Goal: Task Accomplishment & Management: Manage account settings

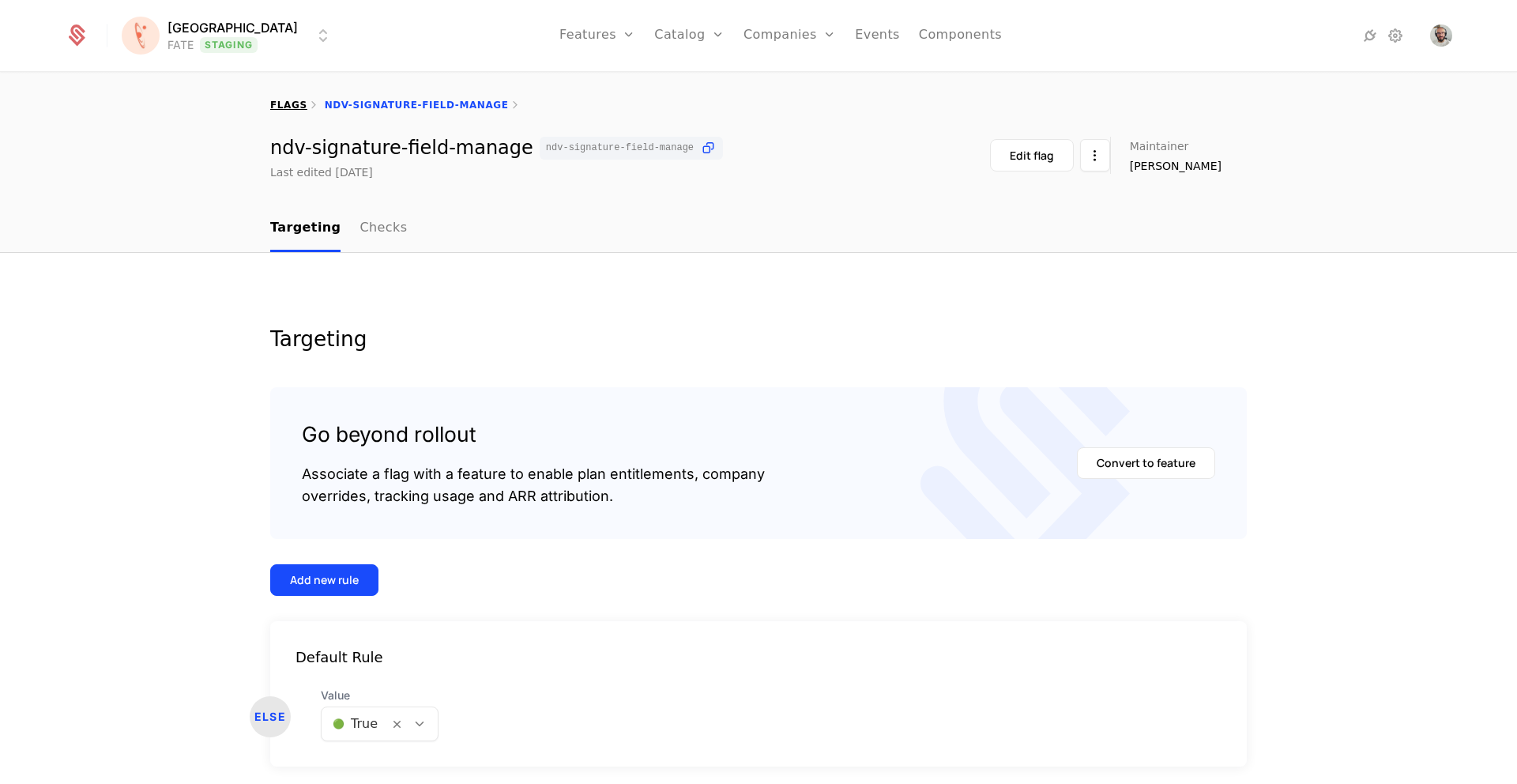
click at [288, 100] on link "flags" at bounding box center [288, 105] width 37 height 11
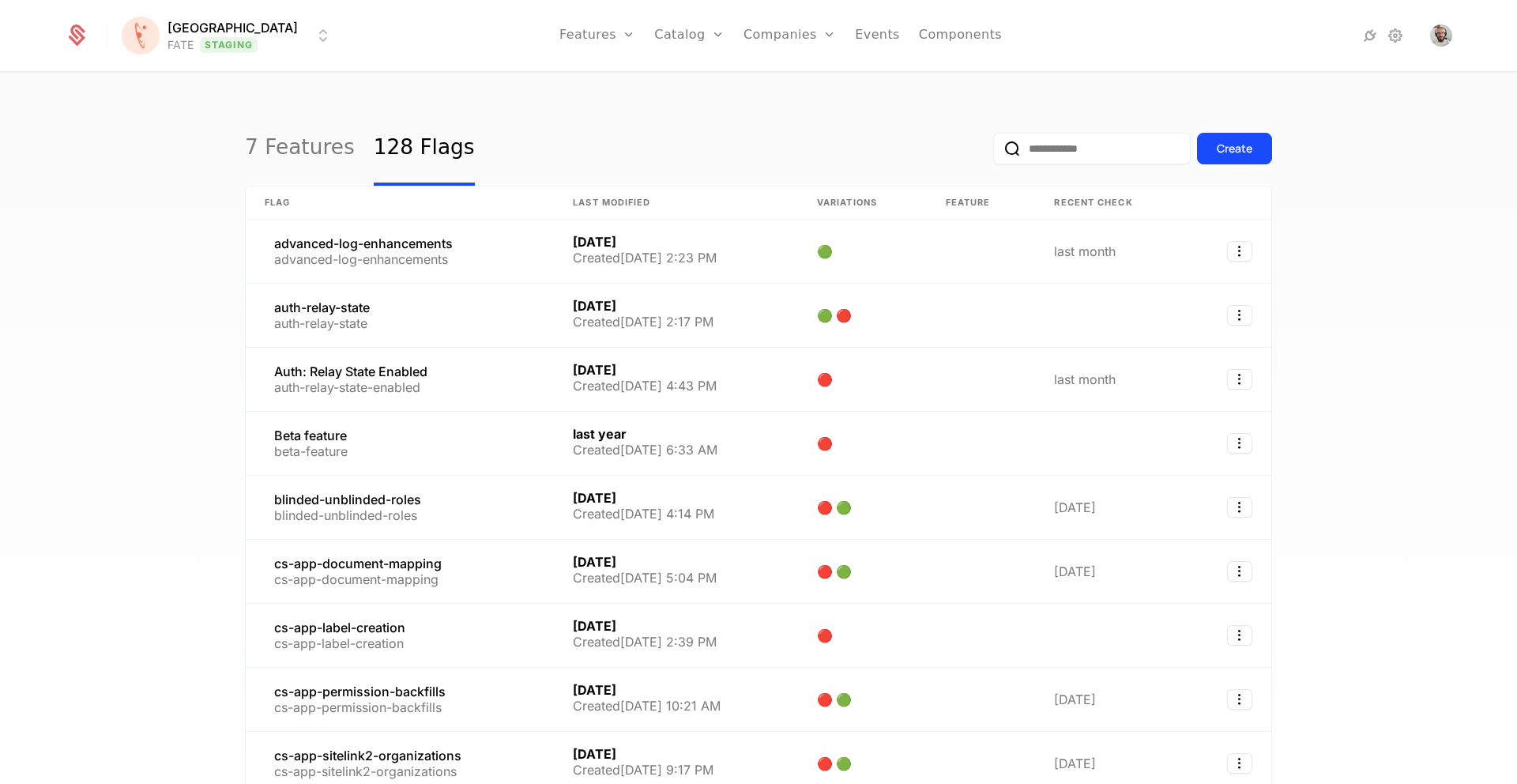
click at [1059, 155] on input "email" at bounding box center [1092, 148] width 197 height 31
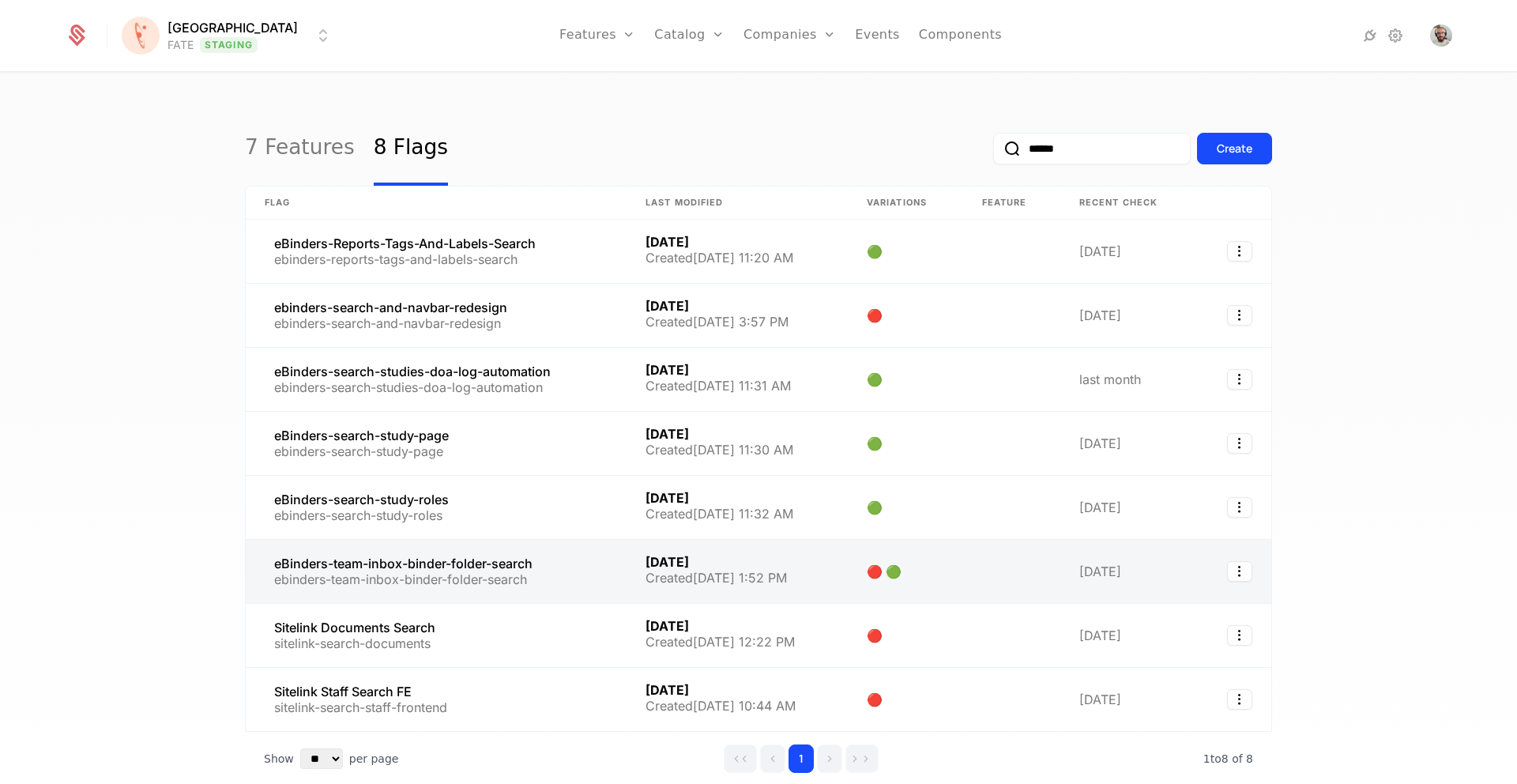
type input "******"
click at [486, 564] on link at bounding box center [436, 571] width 381 height 64
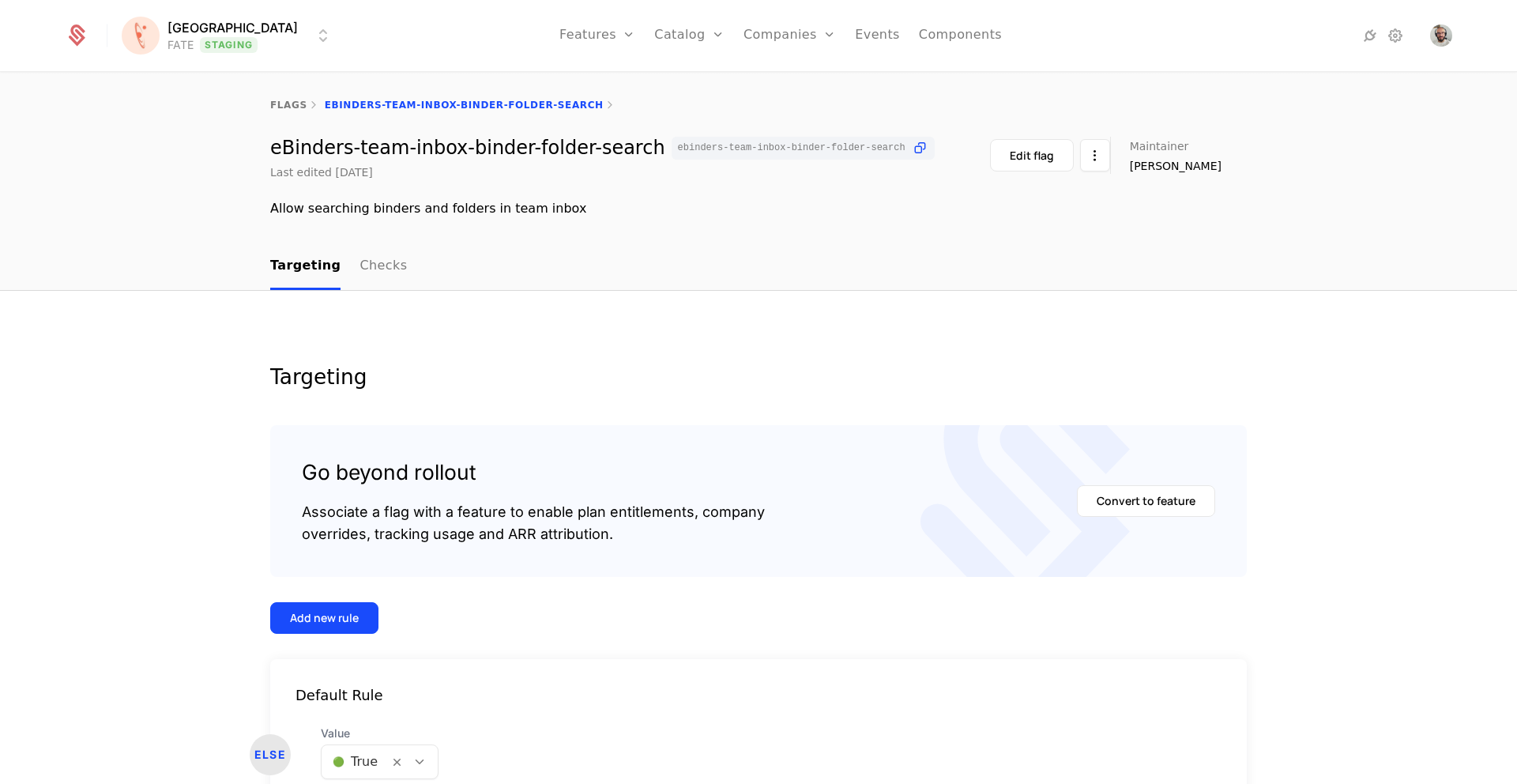
click at [264, 27] on html "[PERSON_NAME] FATE Staging Features Features Flags Catalog Plans Add Ons Config…" at bounding box center [758, 392] width 1517 height 784
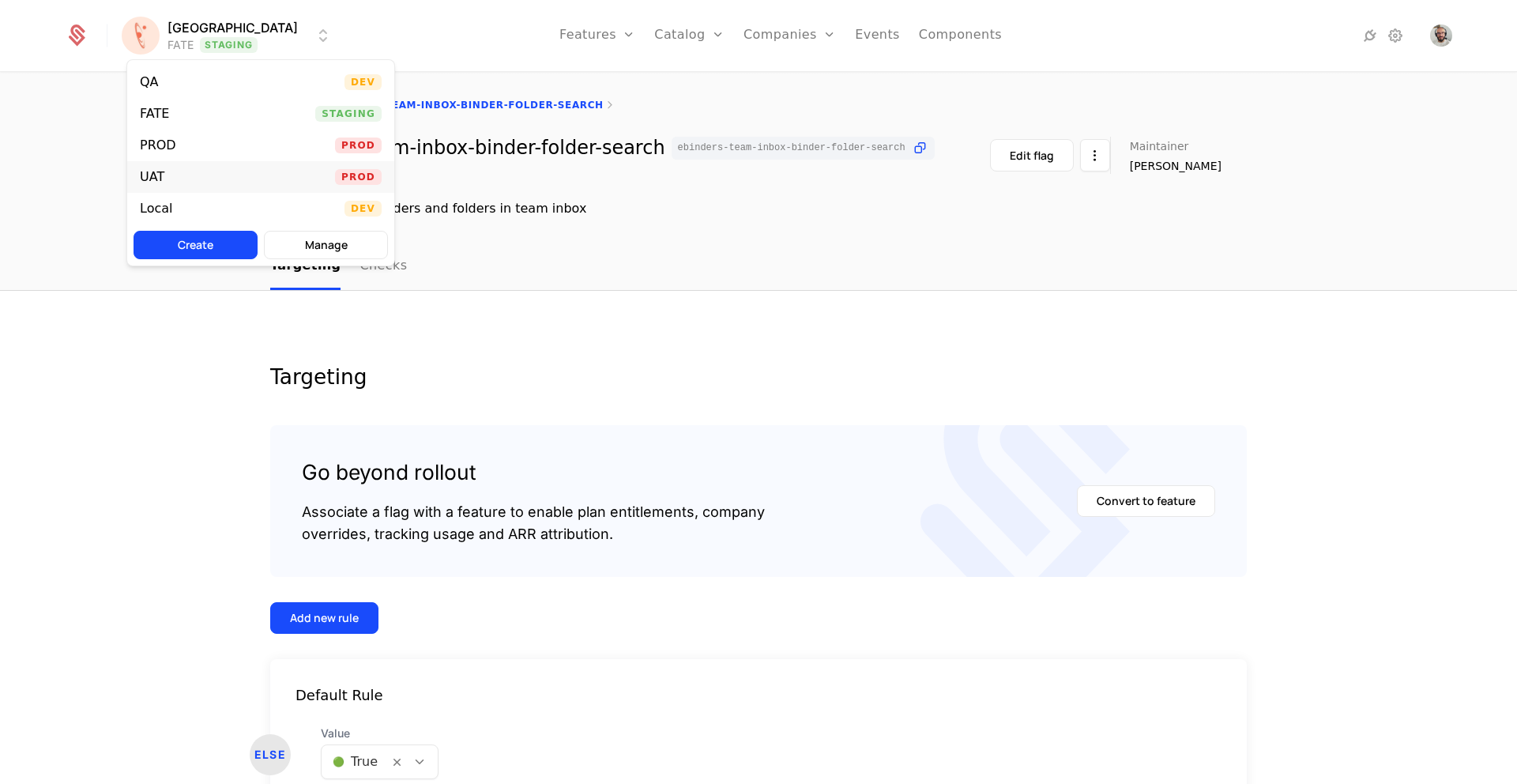
click at [172, 167] on div "UAT Prod" at bounding box center [261, 176] width 267 height 31
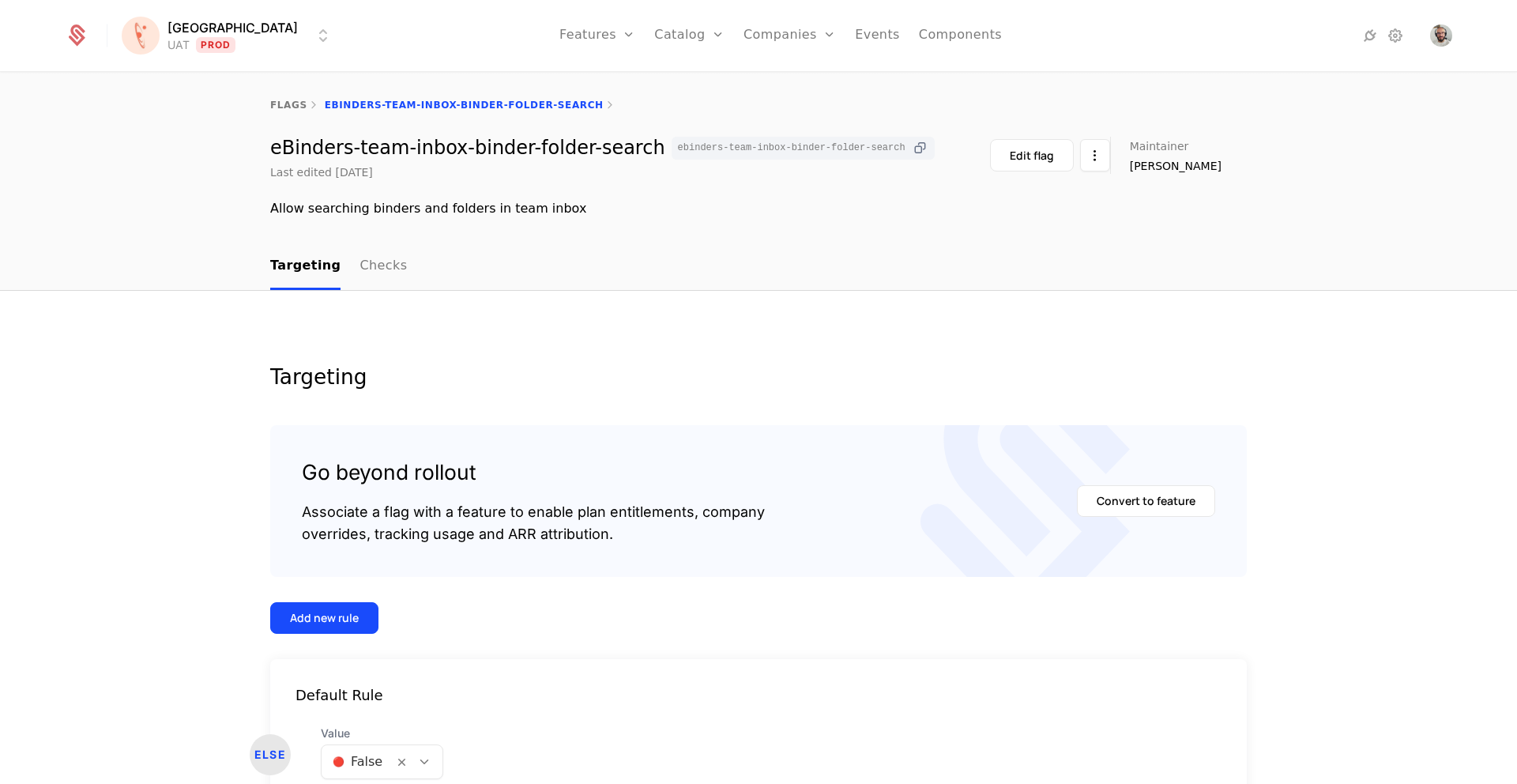
click at [912, 144] on icon at bounding box center [921, 149] width 17 height 17
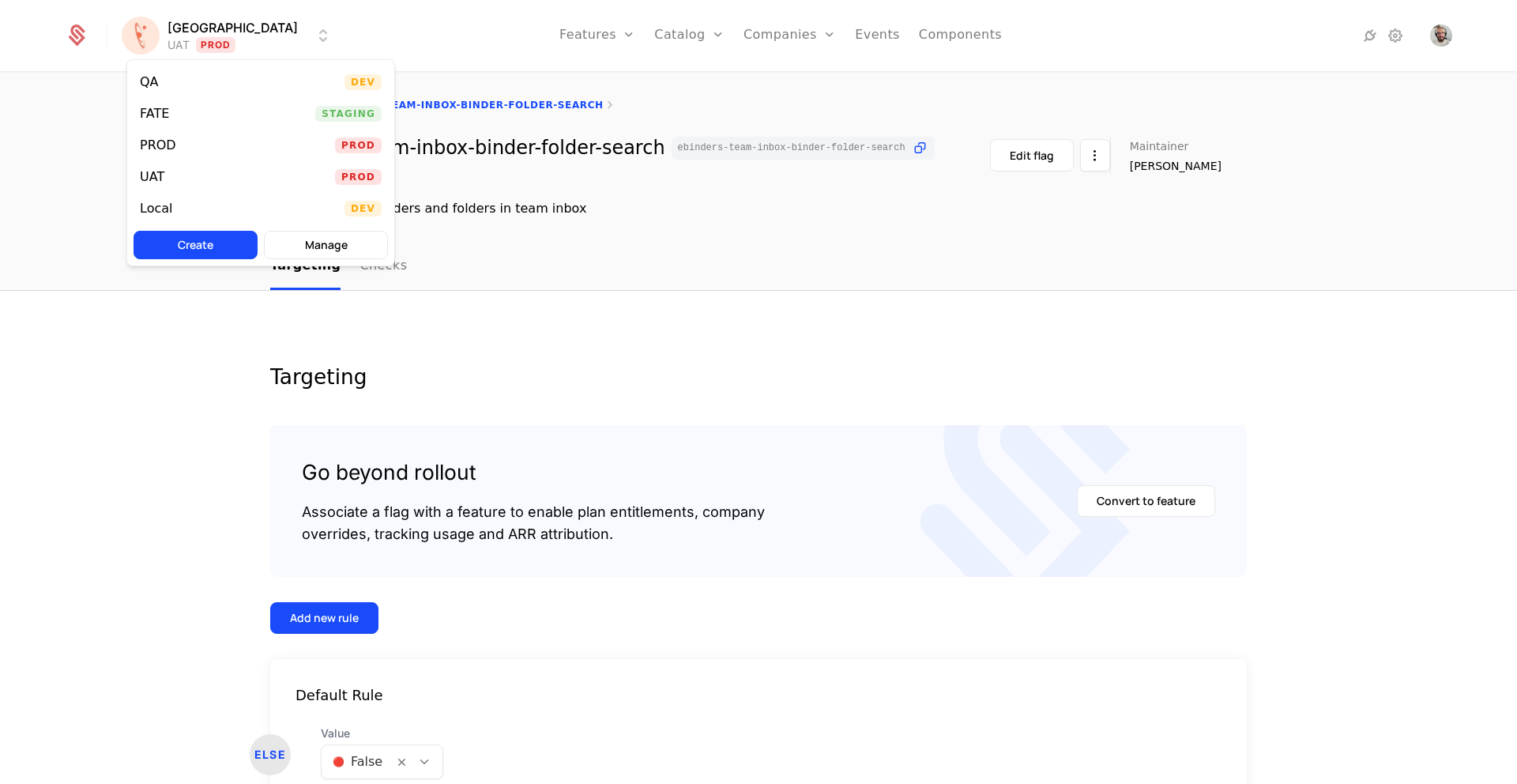
click at [252, 36] on html "[PERSON_NAME] Prod Features Features Flags Catalog Plans Add Ons Configuration …" at bounding box center [758, 392] width 1517 height 784
click at [192, 170] on div "UAT Prod" at bounding box center [261, 176] width 267 height 31
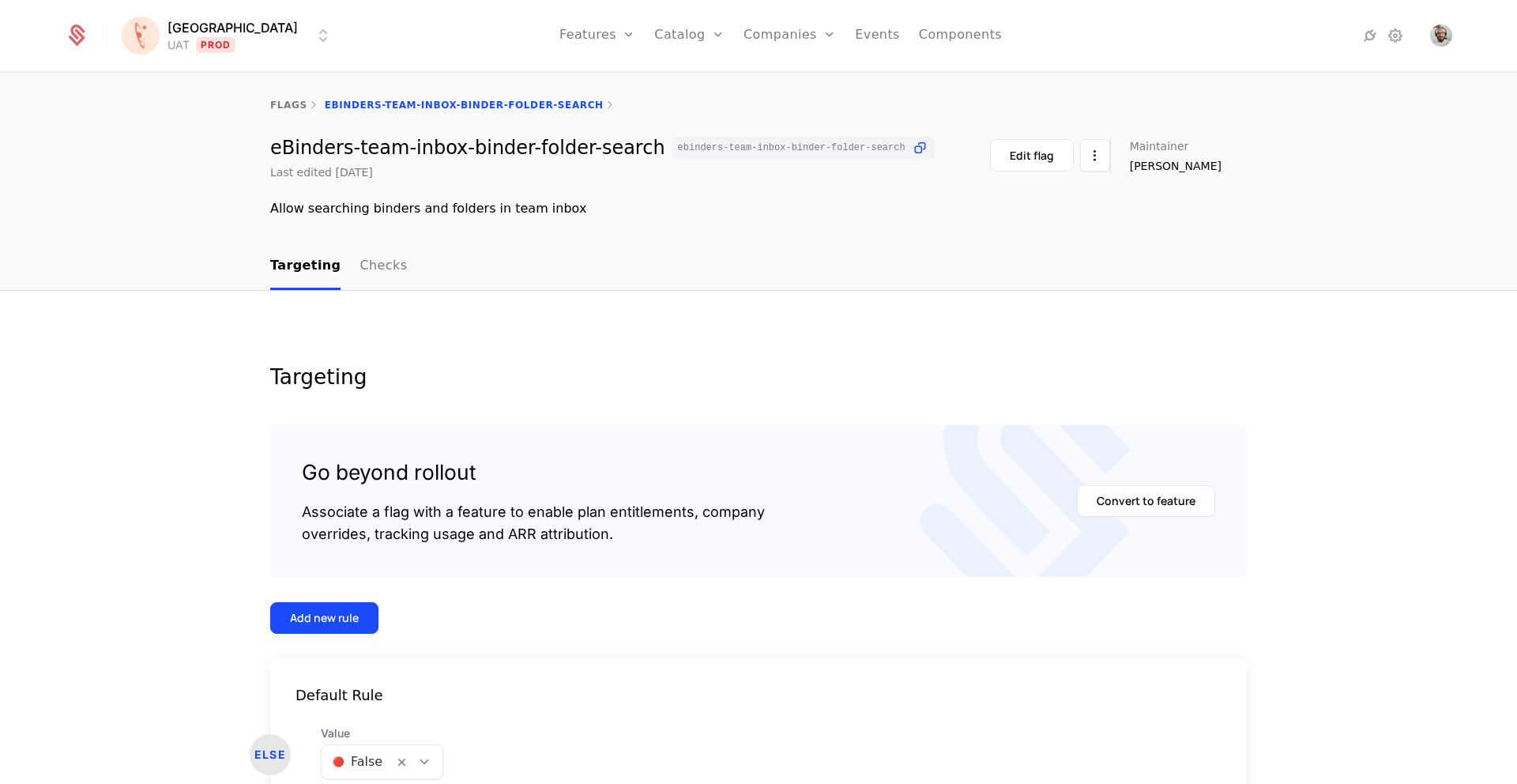
scroll to position [96, 0]
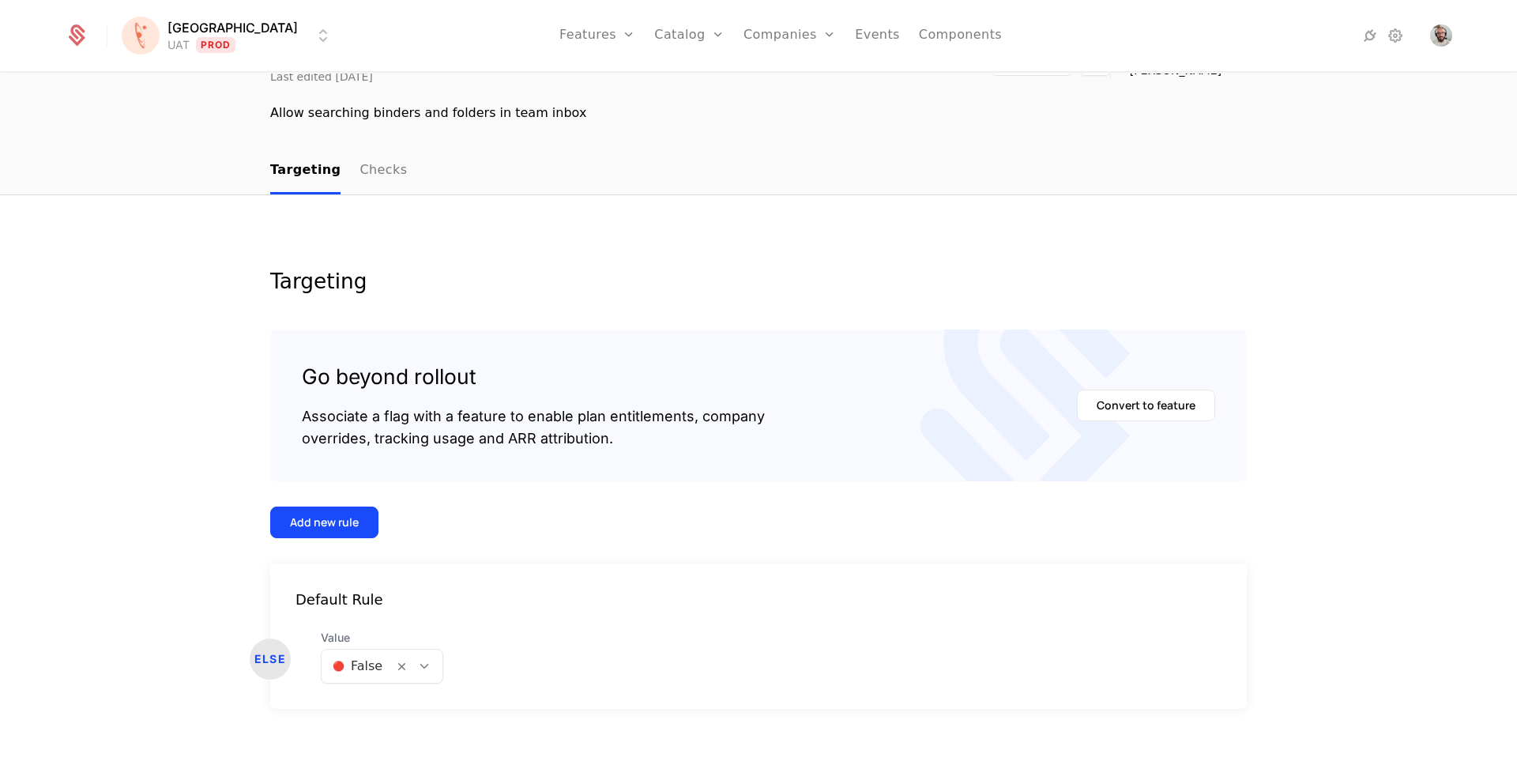
click at [427, 666] on icon at bounding box center [424, 665] width 14 height 14
click at [394, 704] on div "🟢 True" at bounding box center [380, 707] width 101 height 16
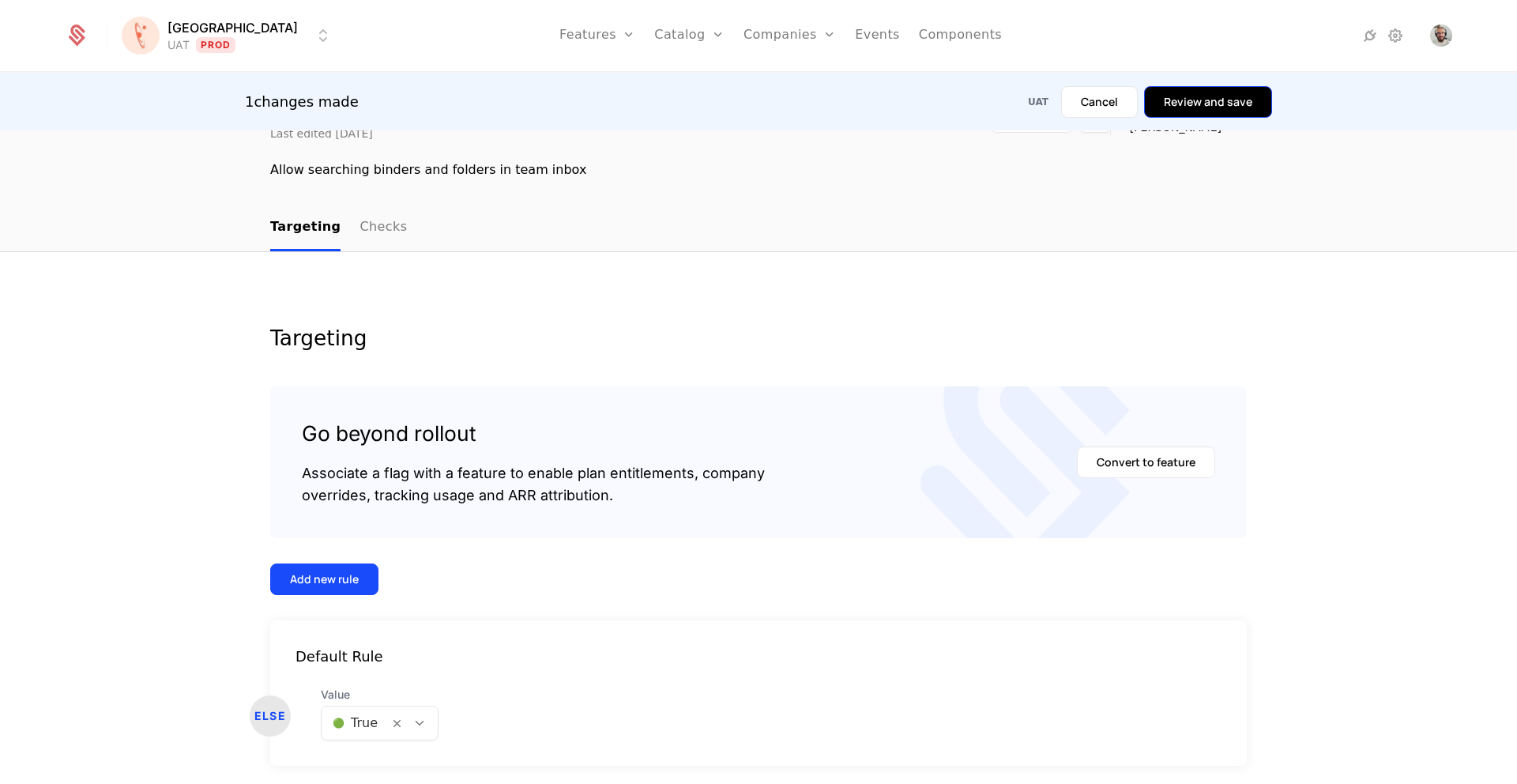
click at [1211, 94] on button "Review and save" at bounding box center [1208, 101] width 128 height 31
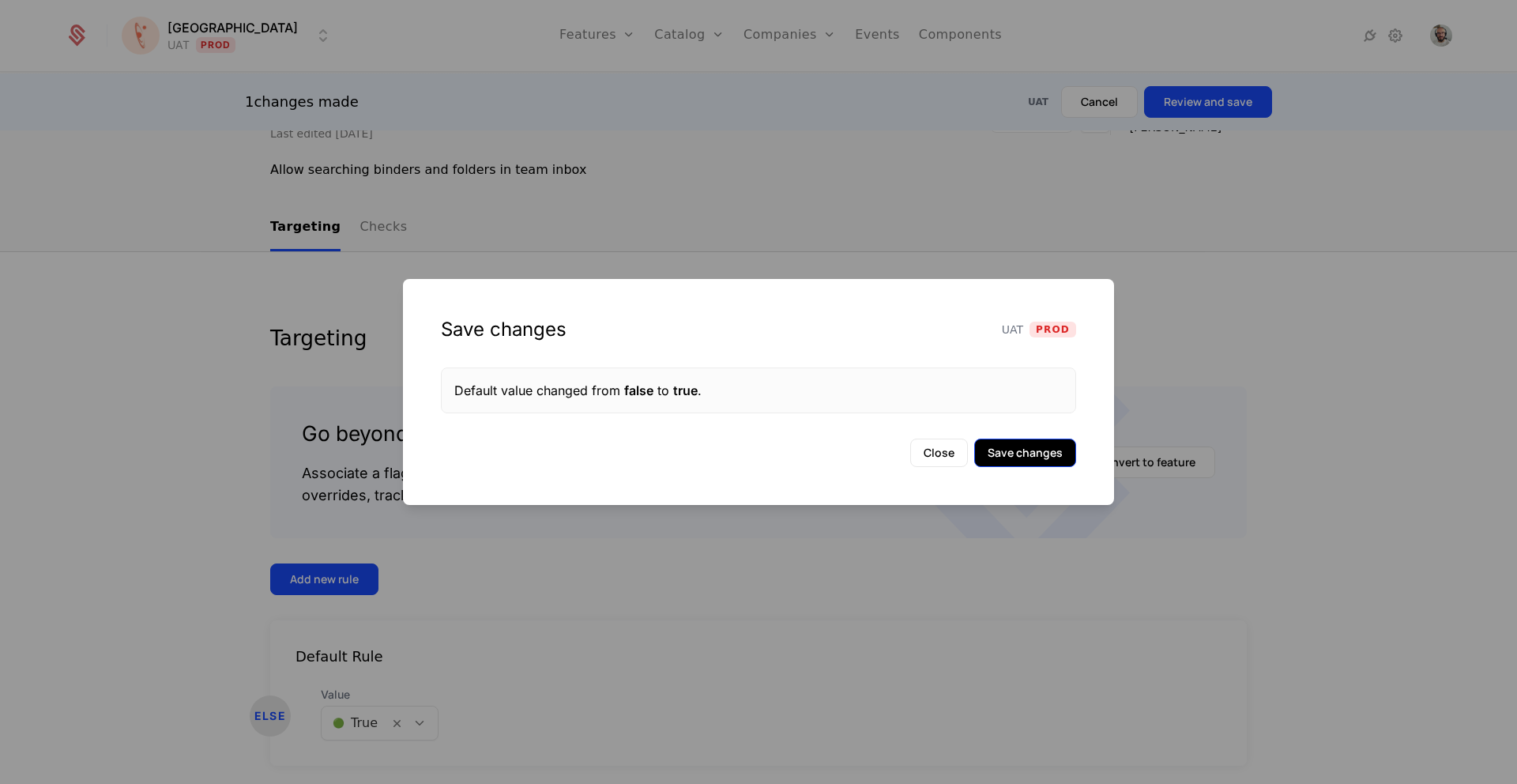
click at [1014, 444] on button "Save changes" at bounding box center [1026, 453] width 102 height 28
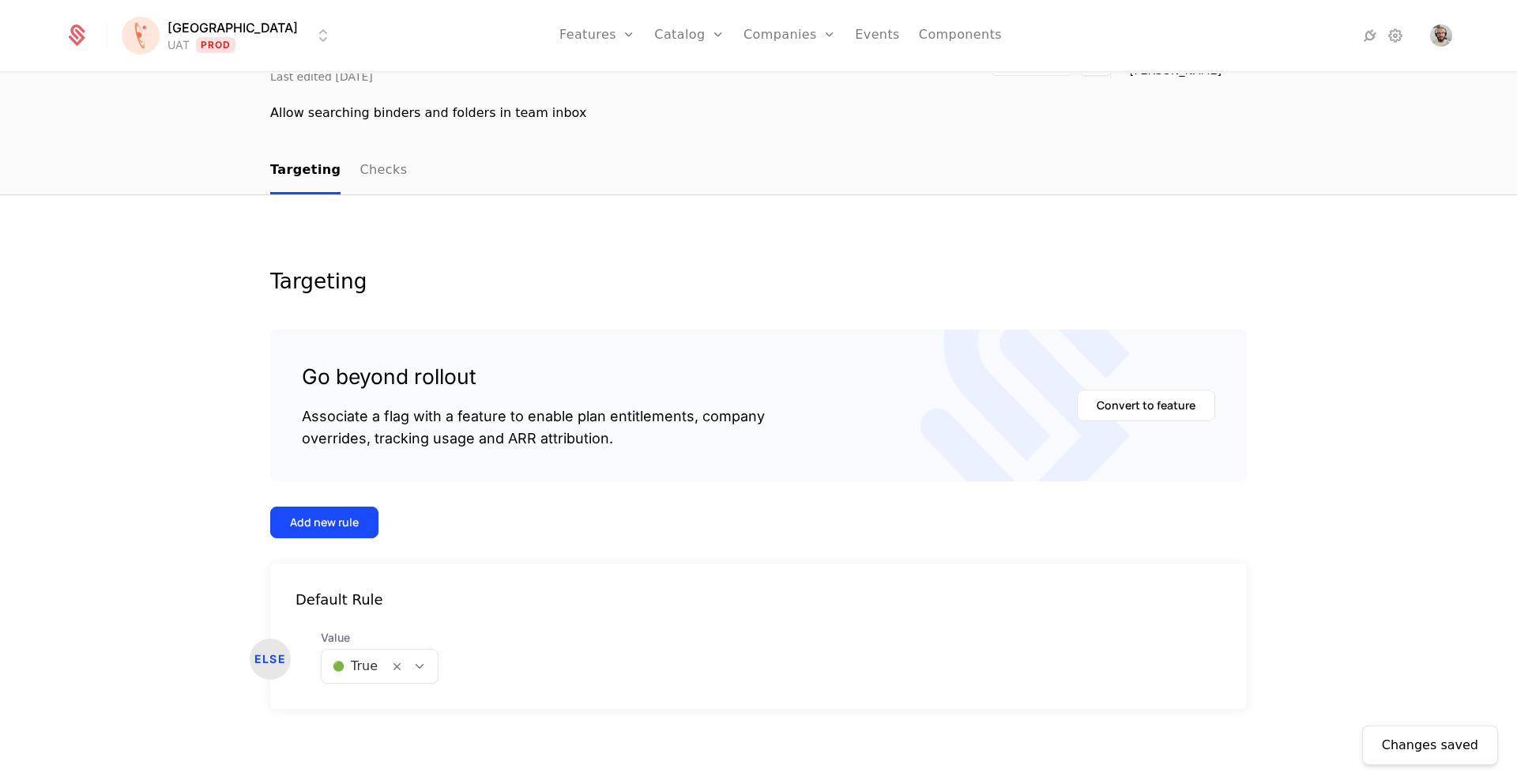
scroll to position [0, 0]
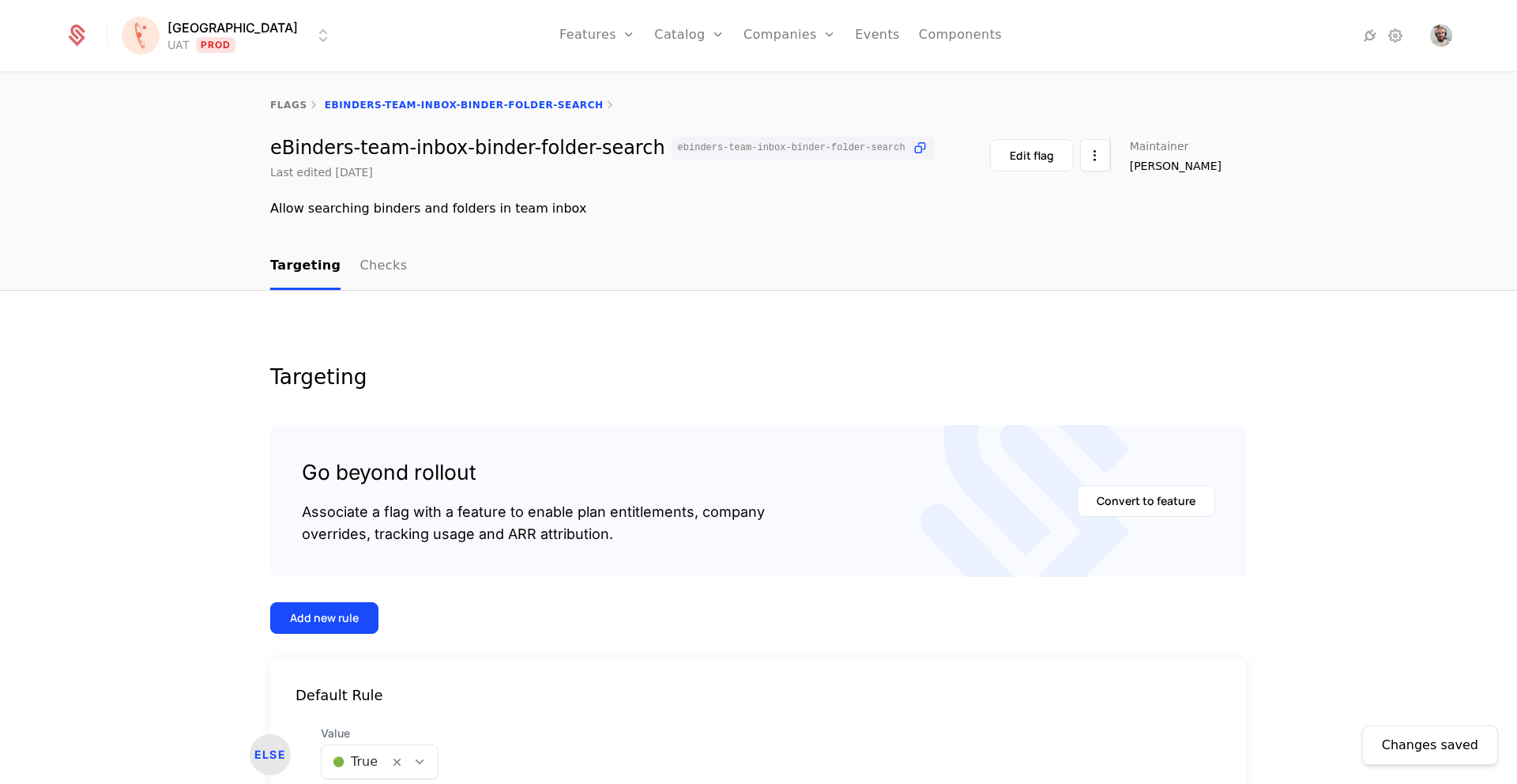
click at [251, 35] on html "[PERSON_NAME] Prod Features Features Flags Catalog Plans Add Ons Configuration …" at bounding box center [758, 392] width 1517 height 784
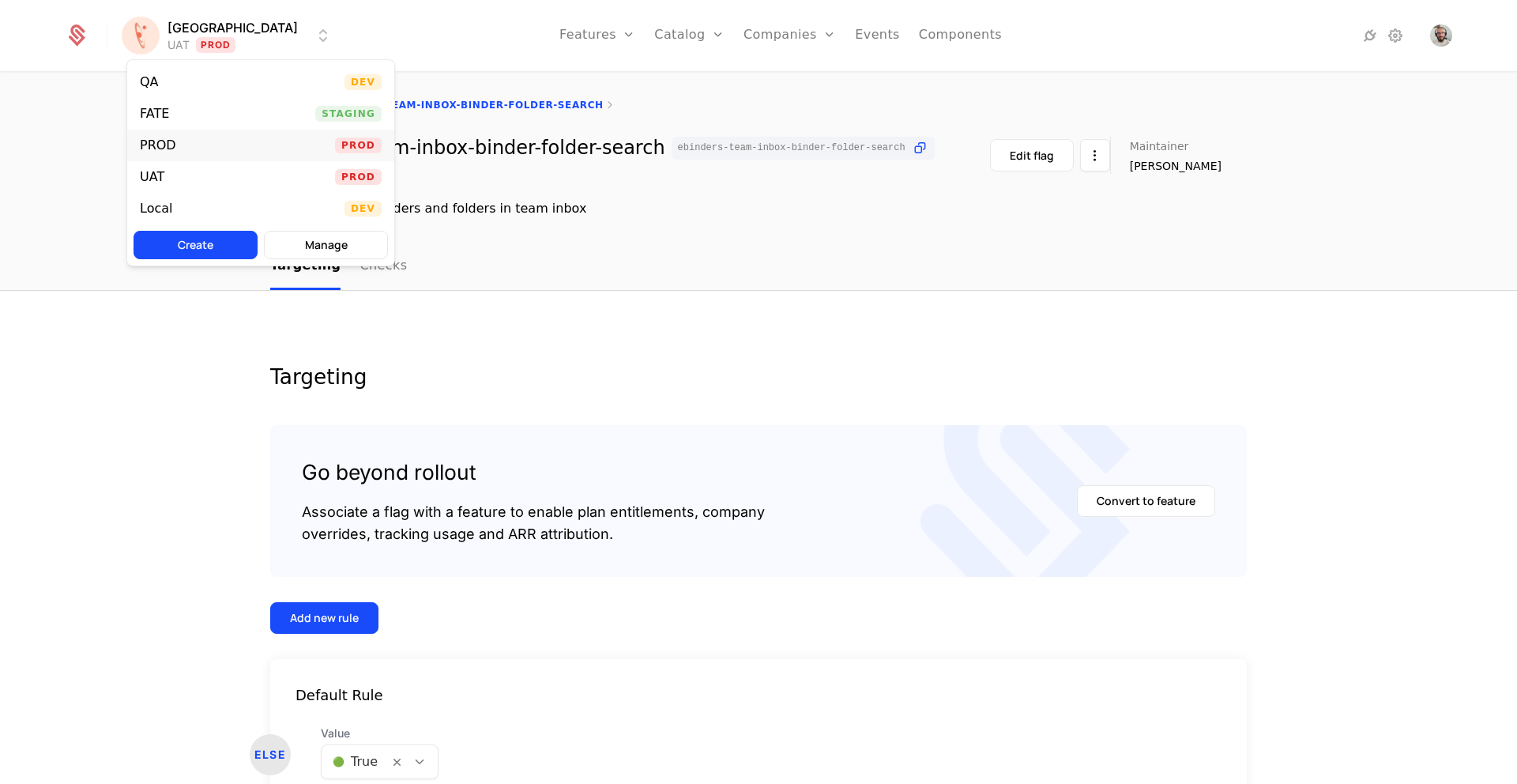
click at [187, 144] on div "PROD" at bounding box center [165, 145] width 49 height 16
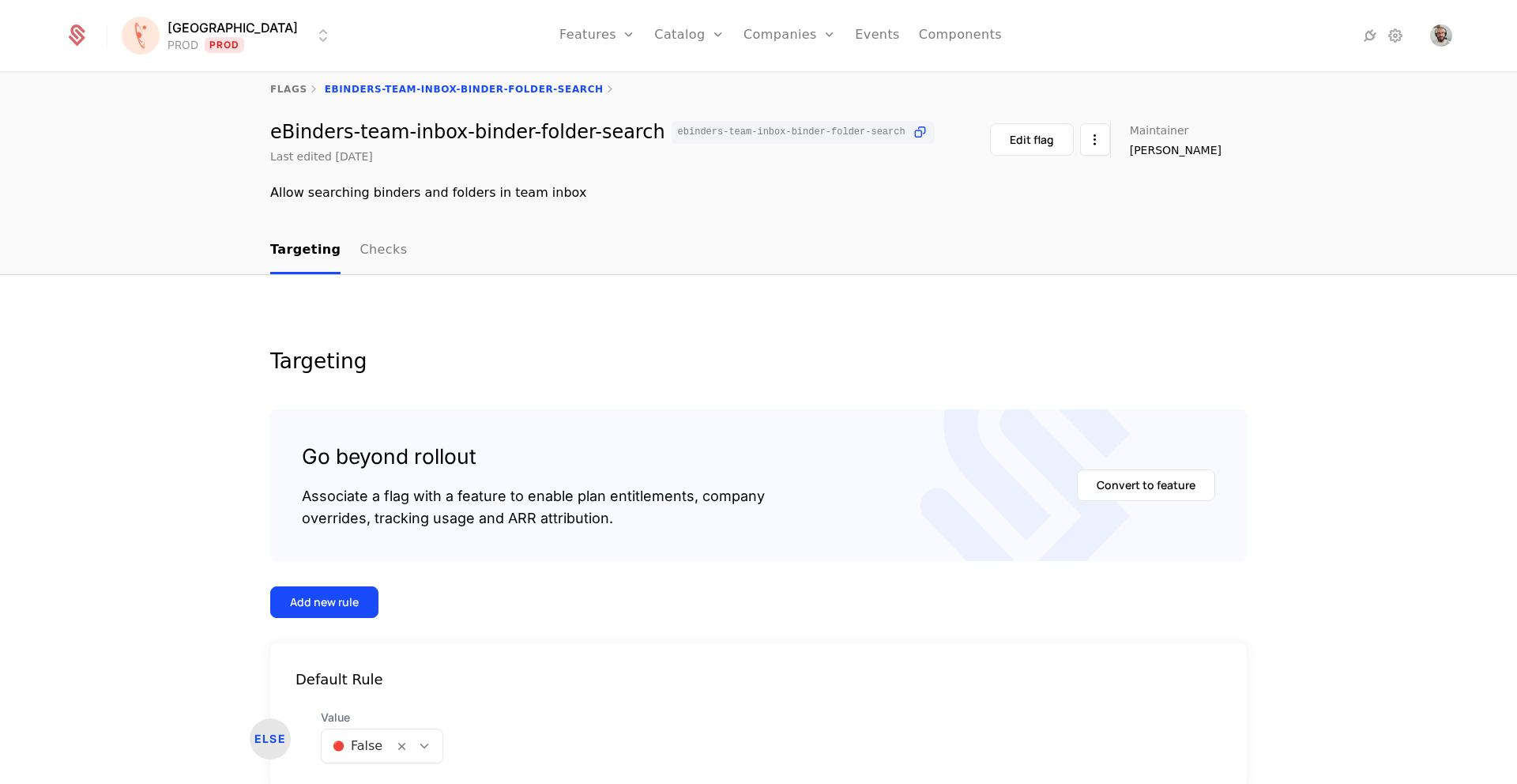
scroll to position [96, 0]
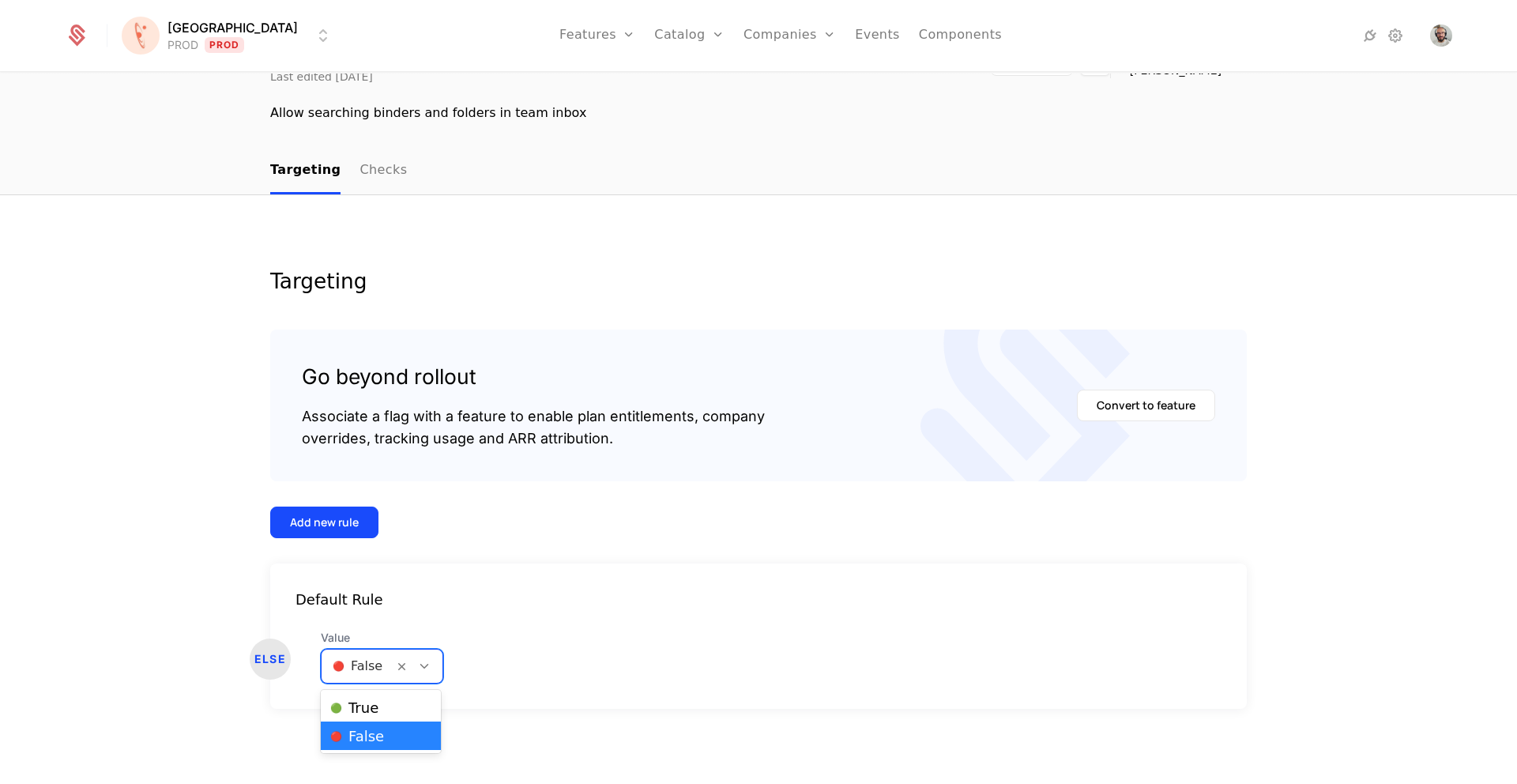
click at [425, 670] on icon at bounding box center [424, 665] width 14 height 14
click at [385, 702] on div "🟢 True" at bounding box center [380, 707] width 101 height 16
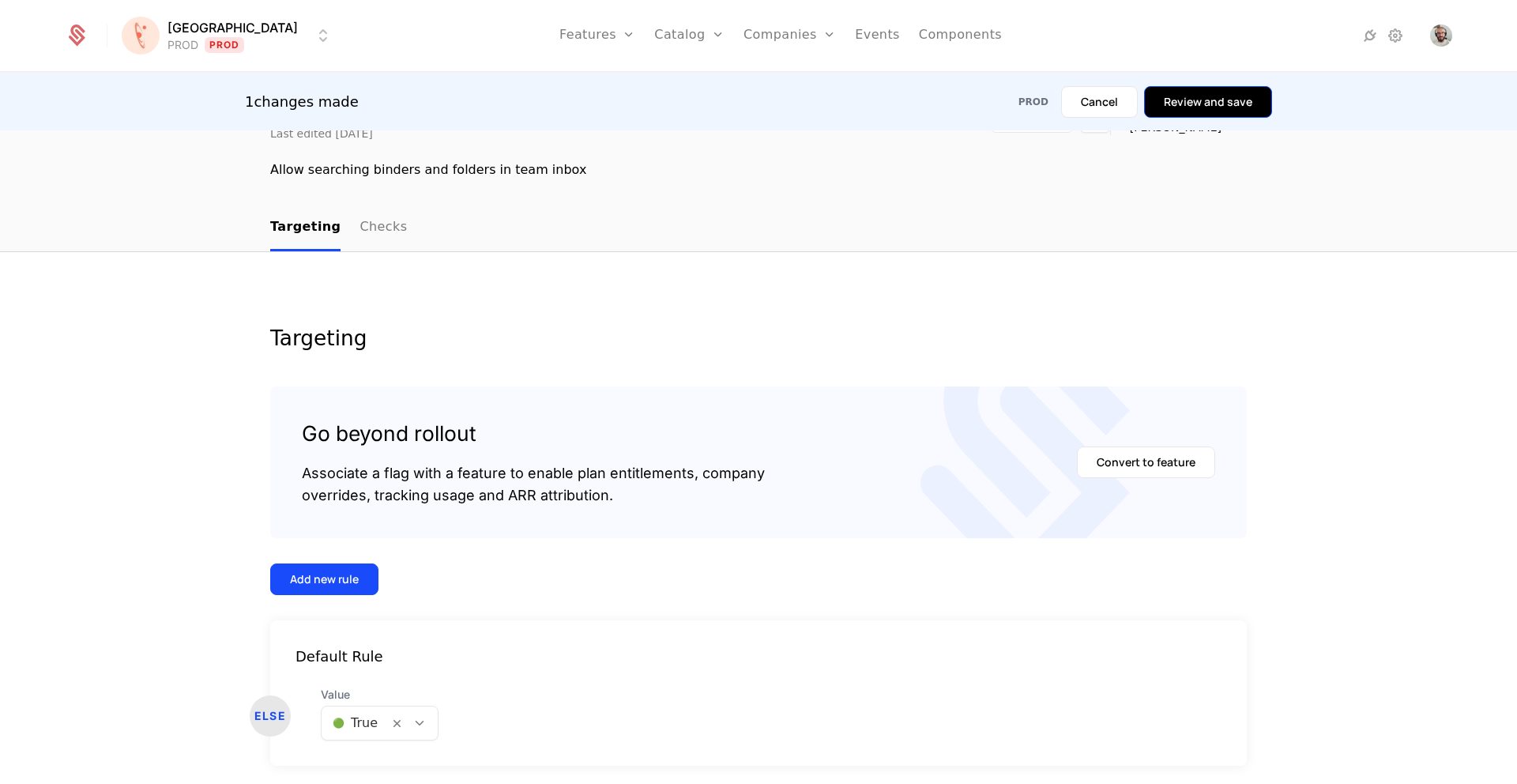
click at [1237, 102] on button "Review and save" at bounding box center [1208, 101] width 128 height 31
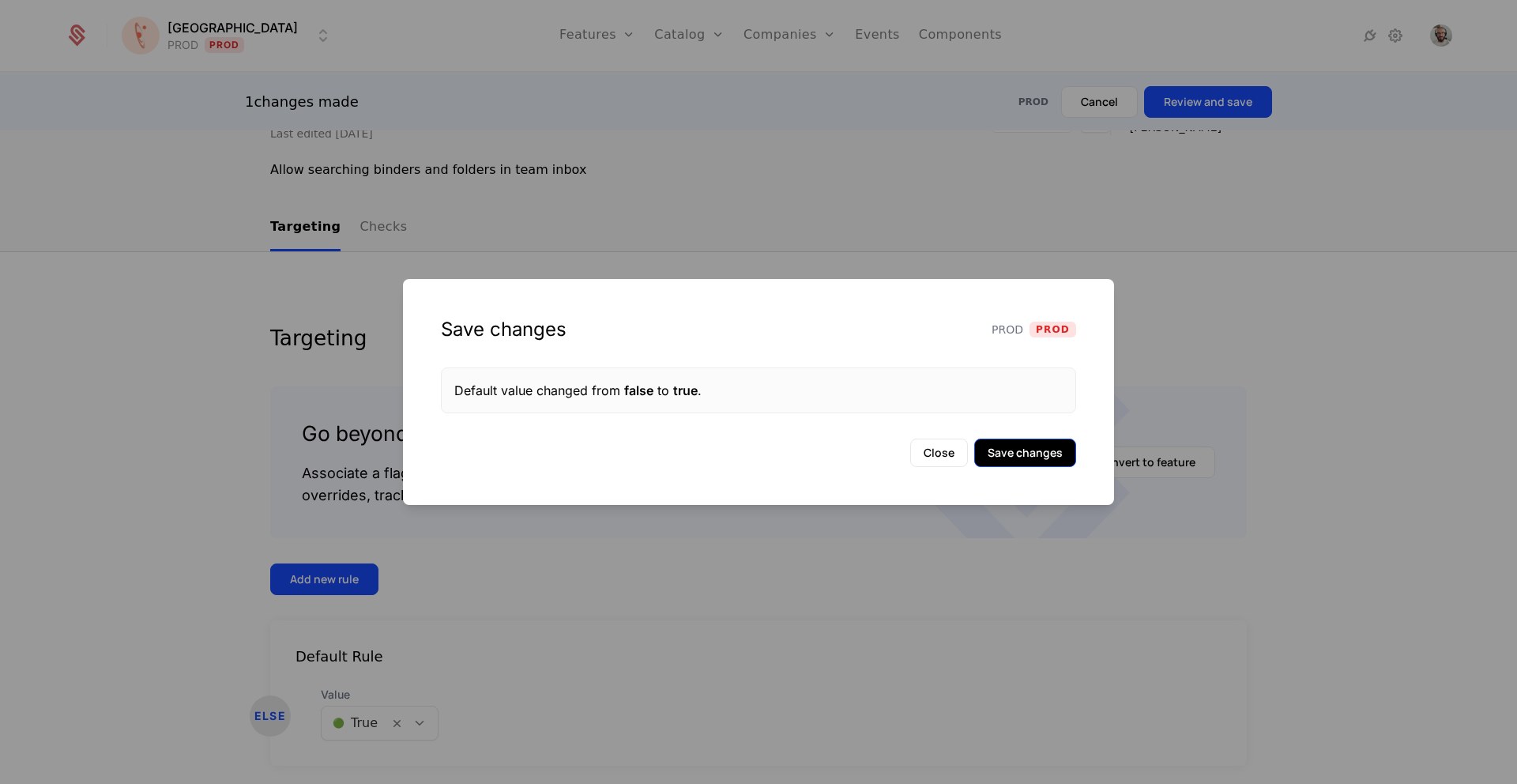
click at [1016, 460] on button "Save changes" at bounding box center [1026, 453] width 102 height 28
